Goal: Task Accomplishment & Management: Manage account settings

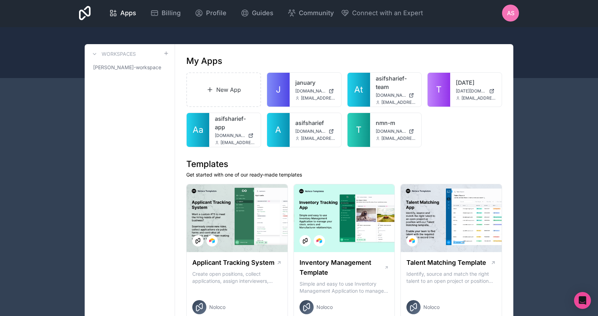
scroll to position [1, 0]
click at [526, 75] on div at bounding box center [299, 52] width 598 height 51
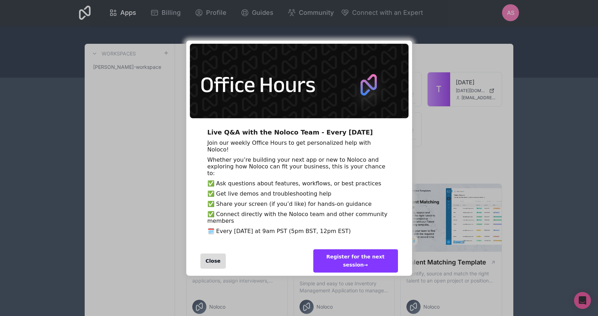
scroll to position [0, 0]
click at [215, 260] on div "Close" at bounding box center [242, 260] width 113 height 29
drag, startPoint x: 216, startPoint y: 260, endPoint x: 215, endPoint y: 265, distance: 5.8
click at [215, 264] on div "Close" at bounding box center [242, 260] width 113 height 29
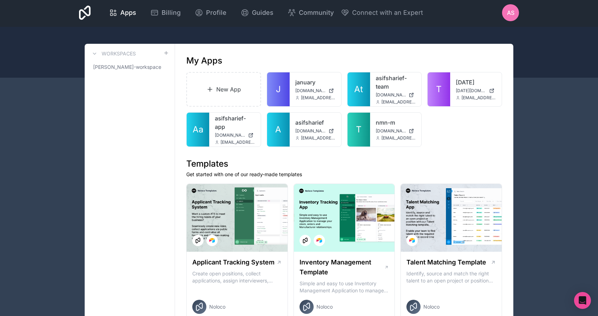
click at [215, 265] on div "Close" at bounding box center [213, 260] width 26 height 15
click at [499, 18] on div "Apps Billing Profile Guides Community Connect with an Expert AS Billing Profile…" at bounding box center [298, 13] width 451 height 28
click at [512, 13] on span "AS" at bounding box center [510, 12] width 7 height 8
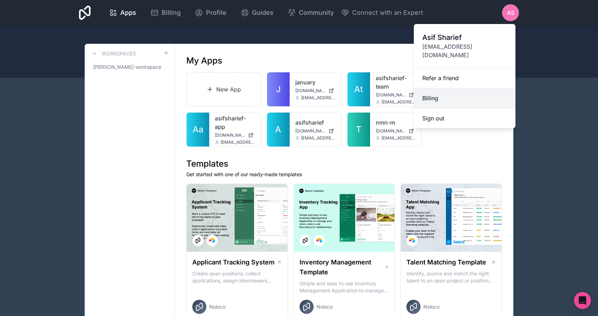
click at [435, 89] on link "Billing" at bounding box center [465, 98] width 102 height 20
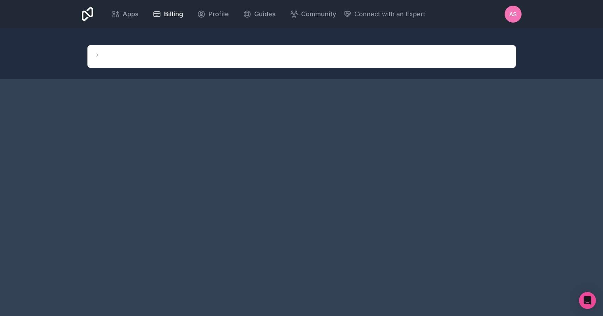
drag, startPoint x: 406, startPoint y: 136, endPoint x: 398, endPoint y: 141, distance: 9.8
click at [398, 141] on div "Apps Billing Profile Guides Community Connect with an Expert AS Billing Profile…" at bounding box center [301, 158] width 603 height 316
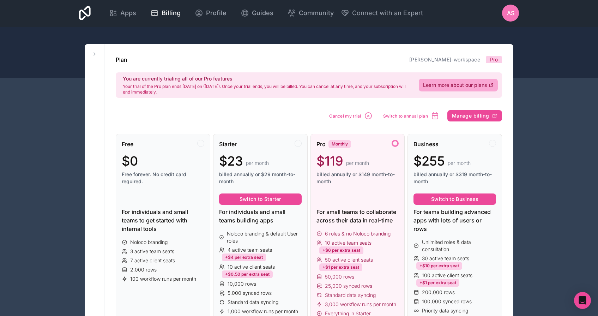
scroll to position [1, 0]
click at [496, 62] on span "Pro" at bounding box center [494, 59] width 8 height 7
click at [469, 62] on span "[PERSON_NAME]-workspace" at bounding box center [444, 59] width 71 height 7
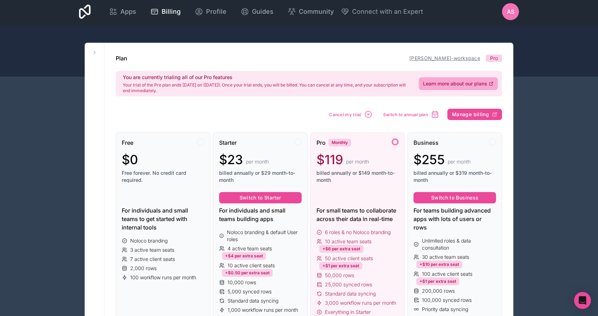
scroll to position [3, 0]
click at [464, 58] on link "[PERSON_NAME]-workspace" at bounding box center [444, 58] width 71 height 6
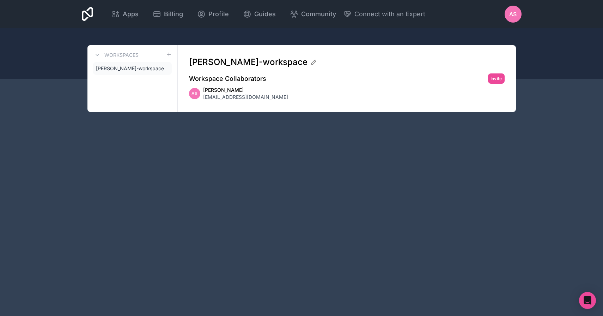
click at [247, 81] on h2 "Workspace Collaborators" at bounding box center [227, 79] width 77 height 10
click at [204, 96] on span "[EMAIL_ADDRESS][DOMAIN_NAME]" at bounding box center [245, 96] width 85 height 7
click at [182, 93] on div "[PERSON_NAME]-workspace Workspace Collaborators Invite AS [PERSON_NAME] [EMAIL_…" at bounding box center [347, 78] width 338 height 67
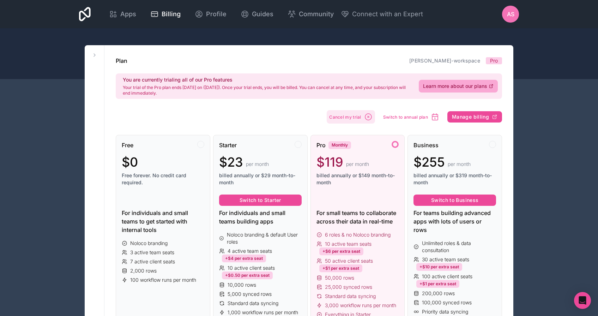
click at [355, 116] on span "Cancel my trial" at bounding box center [345, 116] width 32 height 5
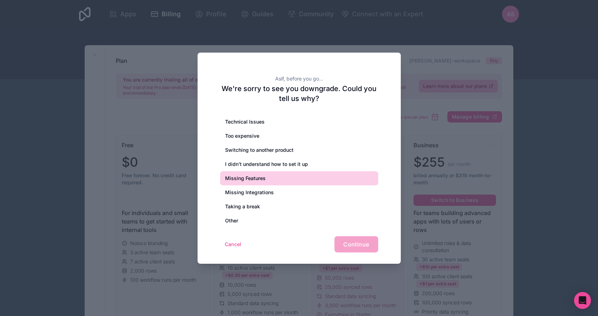
click at [285, 171] on div "Missing Features" at bounding box center [299, 178] width 158 height 14
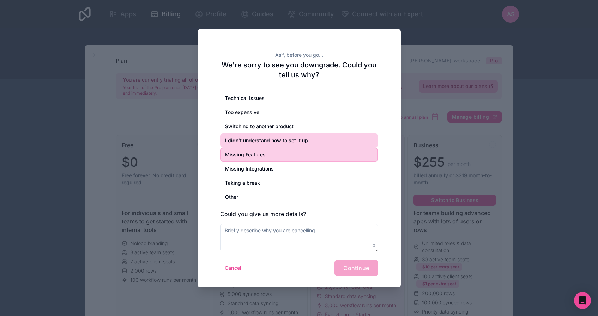
click at [301, 145] on div "I didn’t understand how to set it up" at bounding box center [299, 140] width 158 height 14
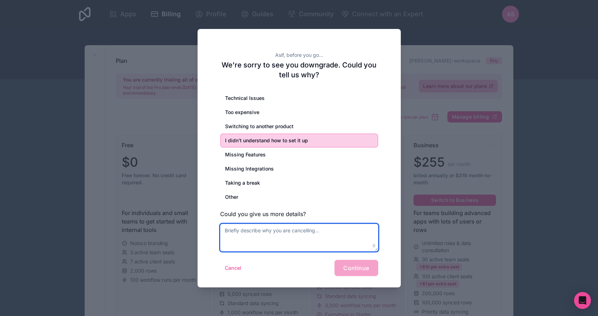
click at [276, 244] on textarea at bounding box center [299, 238] width 158 height 28
type textarea "didnt like it much"
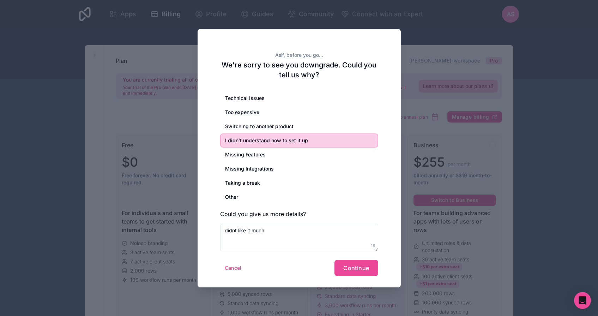
click at [330, 262] on div "Cancel Continue" at bounding box center [299, 268] width 158 height 16
click at [360, 266] on span "Continue" at bounding box center [356, 267] width 26 height 7
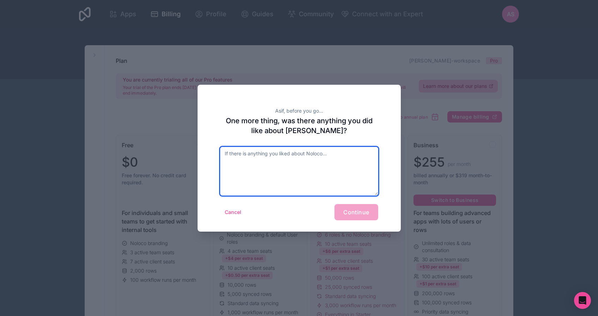
click at [330, 172] on textarea at bounding box center [299, 171] width 158 height 49
type textarea "nope"
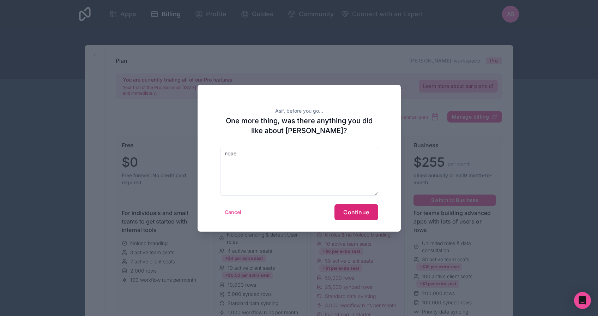
click at [364, 209] on span "Continue" at bounding box center [356, 212] width 26 height 7
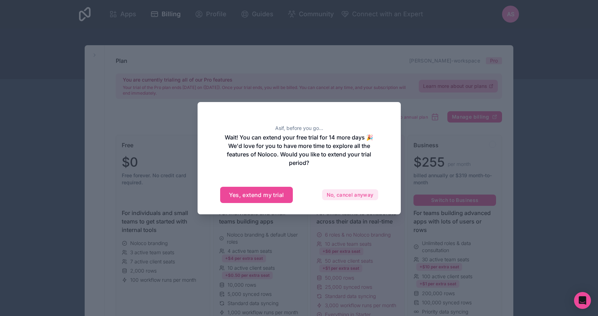
click at [347, 195] on button "No, cancel anyway" at bounding box center [350, 194] width 56 height 11
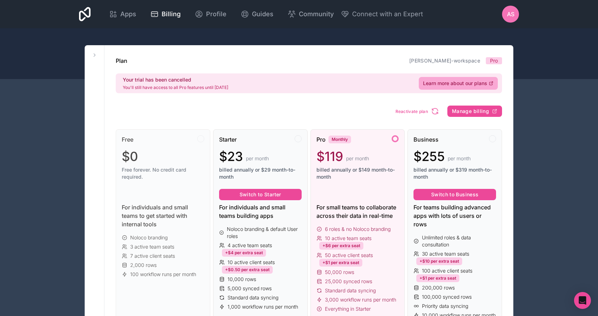
click at [95, 55] on icon at bounding box center [94, 55] width 1 height 3
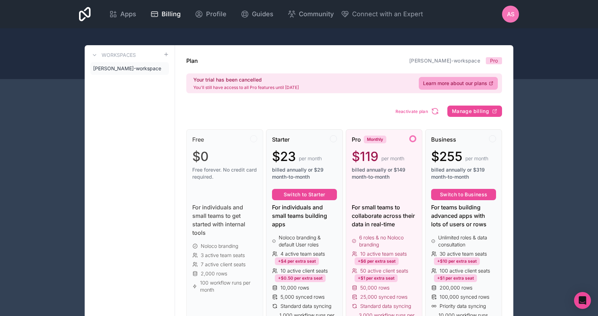
click at [44, 66] on div at bounding box center [299, 53] width 598 height 51
click at [167, 55] on icon at bounding box center [166, 55] width 6 height 6
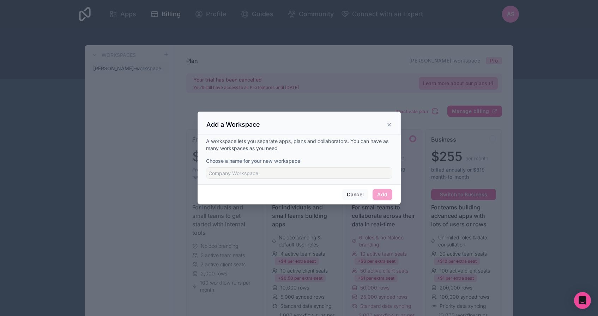
click at [174, 60] on div at bounding box center [299, 158] width 598 height 316
click at [391, 128] on div "Add a Workspace" at bounding box center [299, 124] width 186 height 8
drag, startPoint x: 390, startPoint y: 126, endPoint x: 385, endPoint y: 153, distance: 27.6
click at [390, 126] on icon at bounding box center [389, 125] width 6 height 6
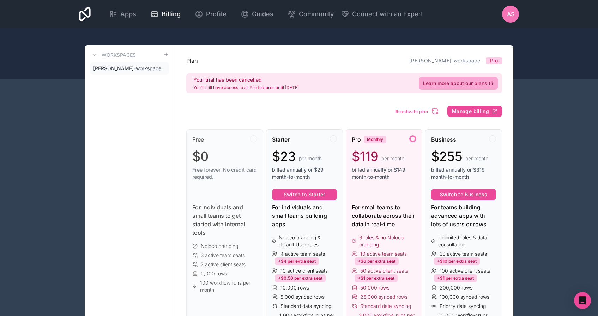
click at [508, 5] on div "Apps Billing Profile Guides Community Connect with an Expert AS Billing Profile…" at bounding box center [298, 14] width 451 height 28
click at [512, 16] on span "AS" at bounding box center [510, 14] width 7 height 8
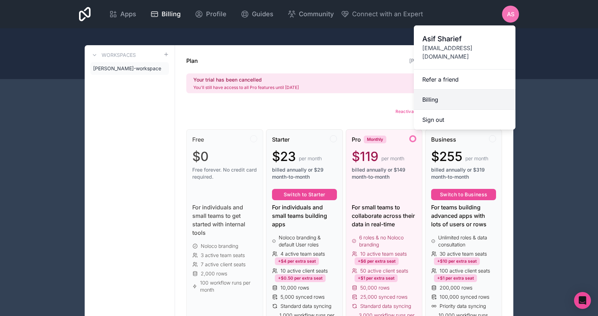
click at [436, 93] on link "Billing" at bounding box center [465, 100] width 102 height 20
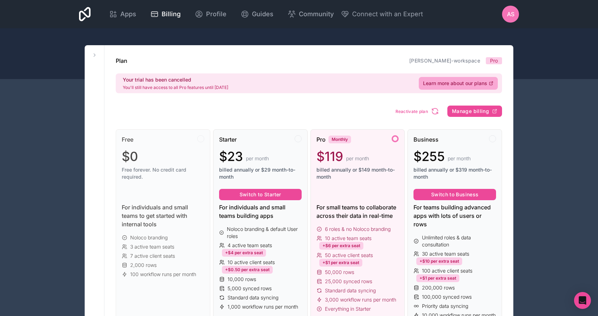
click at [502, 20] on div "AS" at bounding box center [510, 14] width 17 height 17
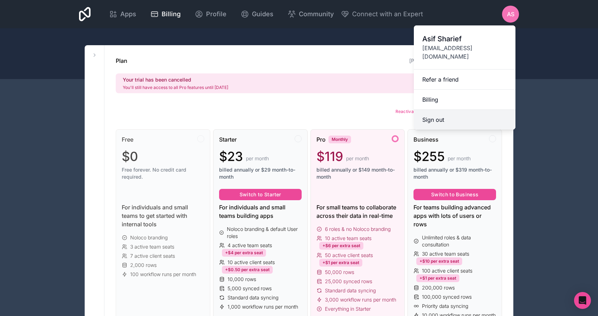
click at [447, 110] on button "Sign out" at bounding box center [465, 120] width 102 height 20
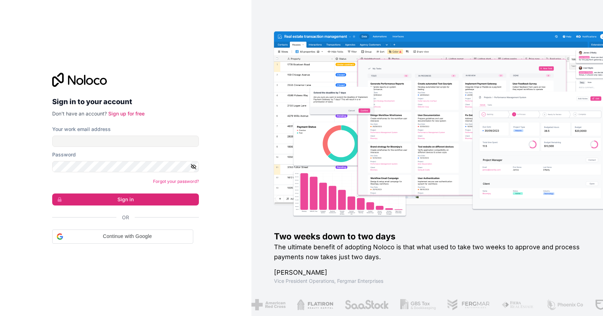
click at [186, 146] on form "Your work email address Password Forgot your password? Sign in Or Continue with…" at bounding box center [125, 185] width 147 height 118
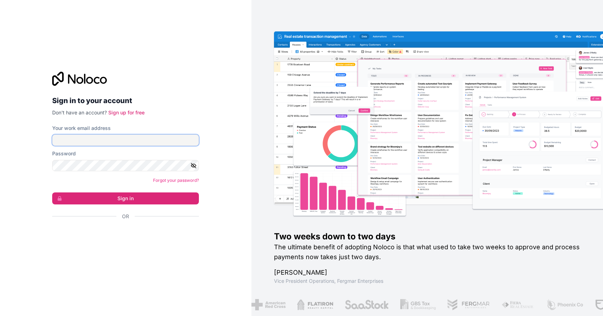
click at [185, 142] on input "Your work email address" at bounding box center [125, 139] width 147 height 11
type input "asif_sharief@outlook.com"
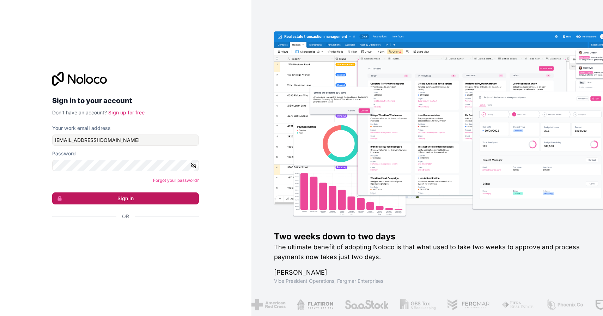
click at [111, 194] on button "Sign in" at bounding box center [125, 198] width 147 height 12
